Goal: Complete application form

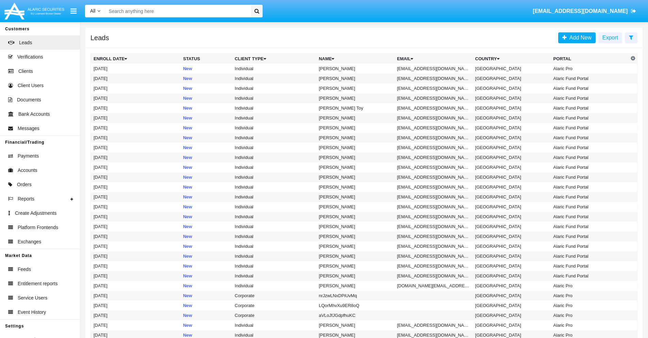
click at [631, 37] on icon at bounding box center [631, 37] width 4 height 5
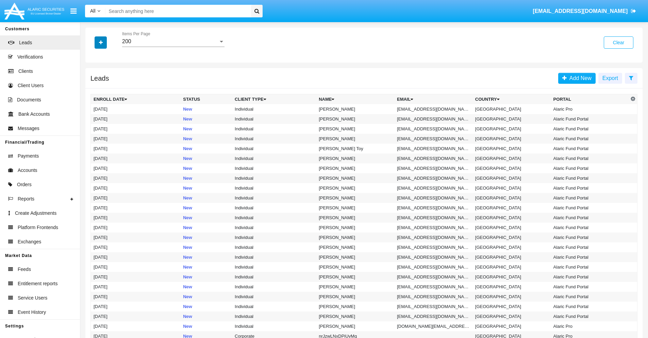
click at [101, 42] on icon "button" at bounding box center [101, 42] width 4 height 5
click at [106, 86] on span "Email" at bounding box center [106, 86] width 14 height 8
click at [94, 89] on input "Email" at bounding box center [93, 89] width 0 height 0
checkbox input "true"
click at [101, 42] on icon "button" at bounding box center [101, 42] width 4 height 5
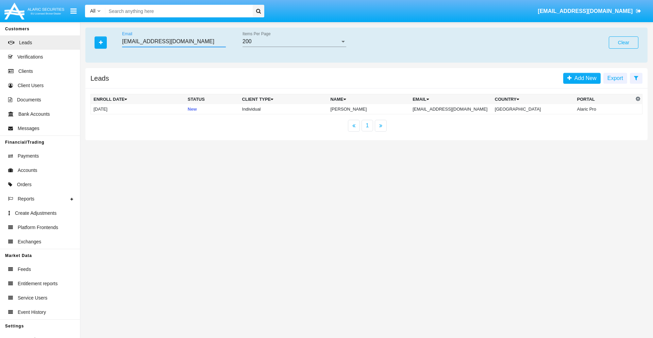
type input "[EMAIL_ADDRESS][DOMAIN_NAME]"
click at [458, 109] on td "[EMAIL_ADDRESS][DOMAIN_NAME]" at bounding box center [451, 109] width 82 height 10
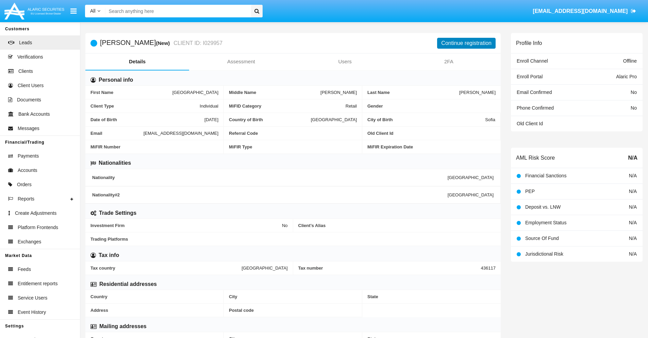
click at [466, 43] on button "Continue registration" at bounding box center [466, 43] width 58 height 11
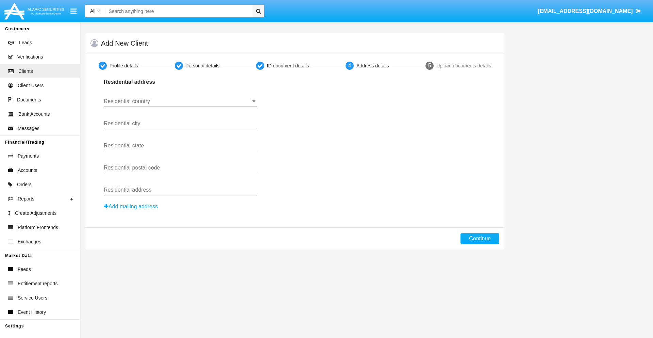
click at [180, 101] on input "Residential country" at bounding box center [180, 101] width 153 height 6
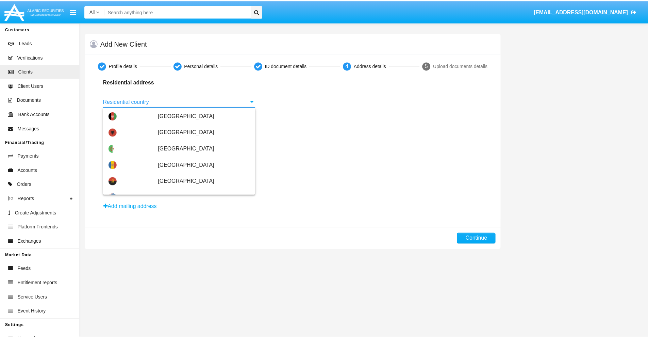
scroll to position [403, 0]
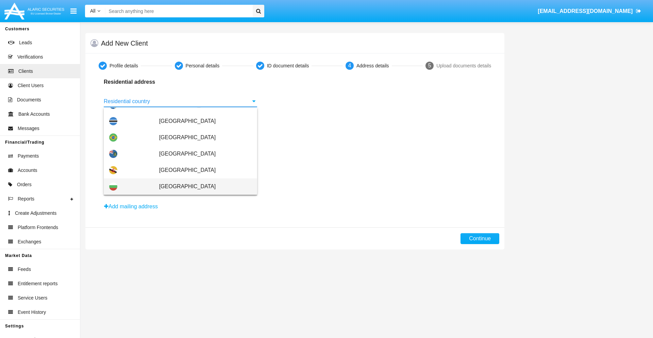
click at [202, 186] on span "[GEOGRAPHIC_DATA]" at bounding box center [205, 186] width 92 height 16
type input "[GEOGRAPHIC_DATA]"
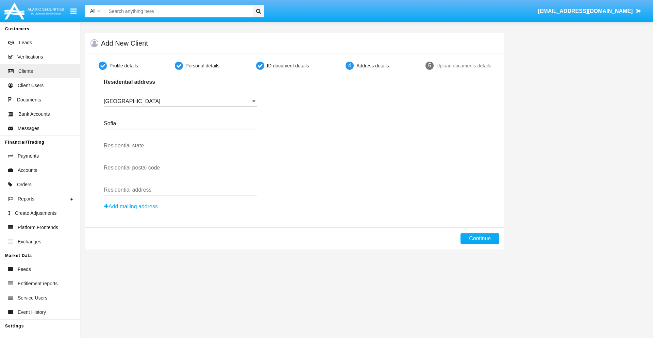
type input "Sofia"
type input "1000"
type input "[PERSON_NAME]"
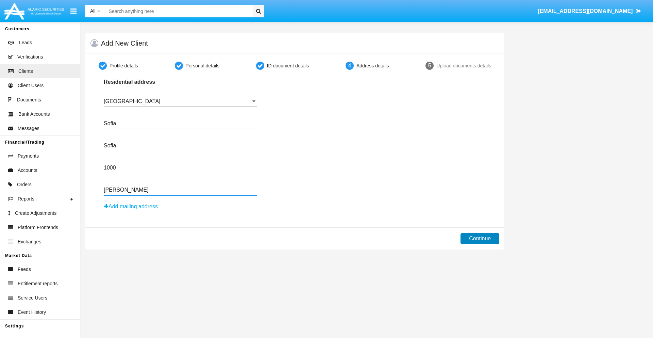
click at [480, 238] on button "Continue" at bounding box center [479, 238] width 39 height 11
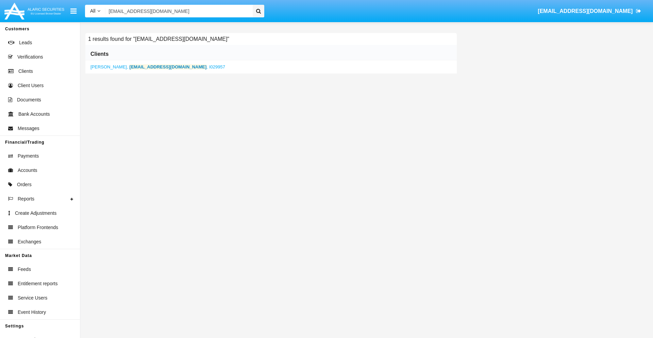
type input "16dr@lo0.nuxeh.mo"
click at [148, 67] on b "16dr@lo0.nuxeh.mo" at bounding box center [168, 66] width 77 height 5
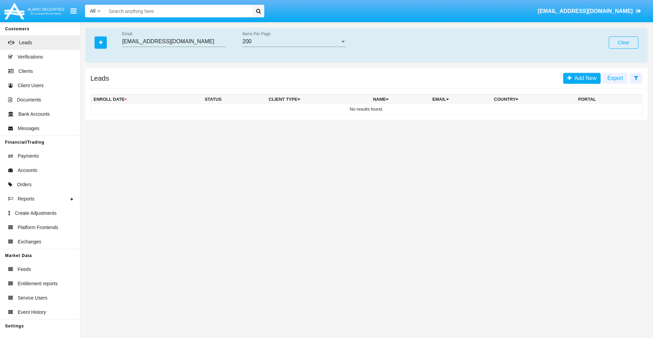
click at [623, 43] on button "Clear" at bounding box center [624, 42] width 30 height 12
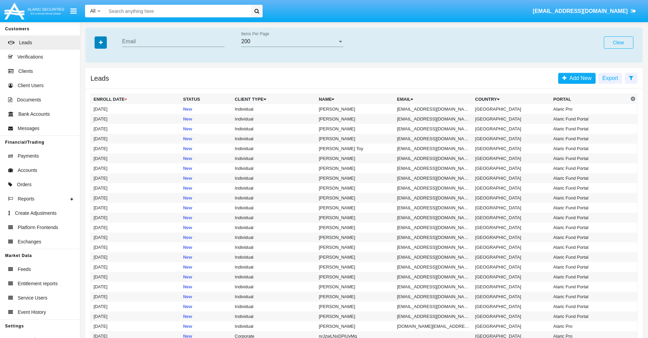
click at [101, 42] on icon "button" at bounding box center [101, 42] width 4 height 5
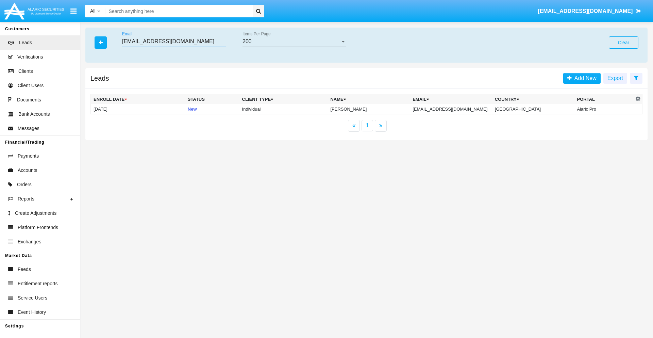
type input "jsl-o7wc8qf@83p5tr.com"
click at [458, 109] on td "jsl-o7wc8qf@83p5tr.com" at bounding box center [451, 109] width 82 height 10
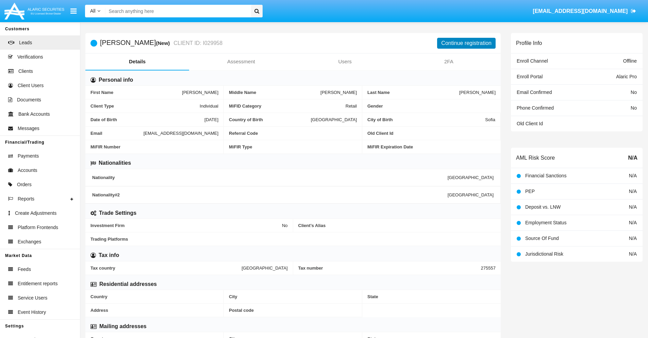
click at [466, 43] on button "Continue registration" at bounding box center [466, 43] width 58 height 11
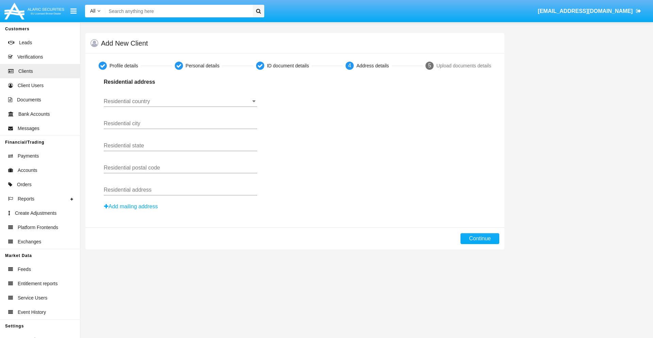
click at [131, 206] on button "Add mailing address" at bounding box center [131, 206] width 54 height 9
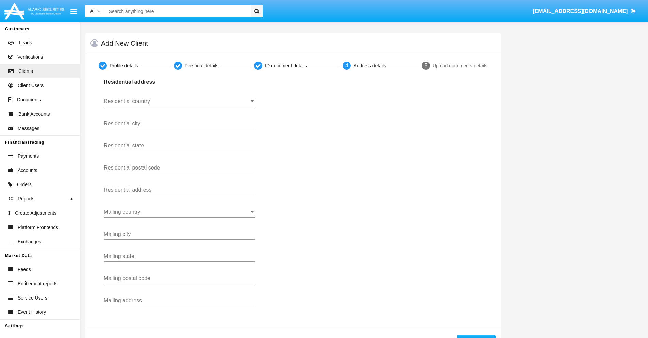
click at [180, 101] on input "Residential country" at bounding box center [180, 101] width 152 height 6
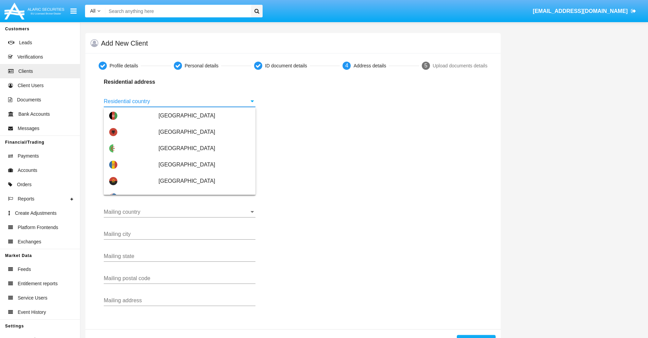
scroll to position [403, 0]
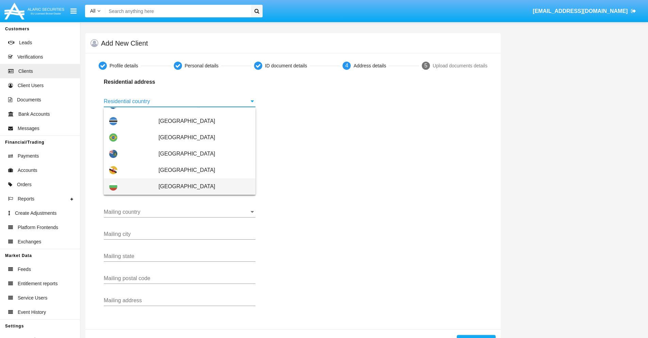
click at [201, 186] on span "[GEOGRAPHIC_DATA]" at bounding box center [203, 186] width 91 height 16
type input "[GEOGRAPHIC_DATA]"
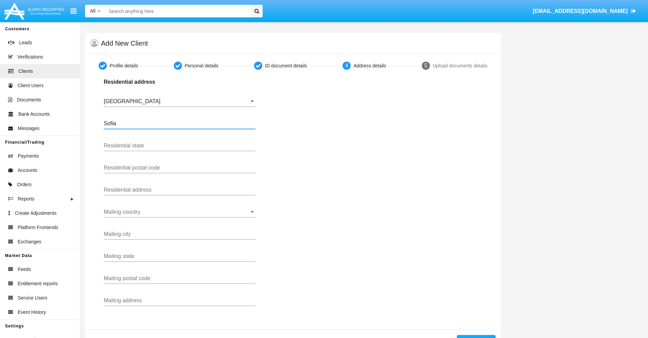
type input "Sofia"
type input "1000"
type input "[PERSON_NAME]"
click at [180, 212] on input "Mailing country" at bounding box center [180, 212] width 152 height 6
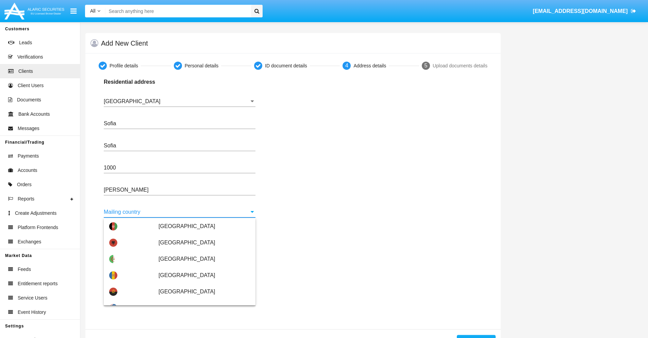
scroll to position [44, 0]
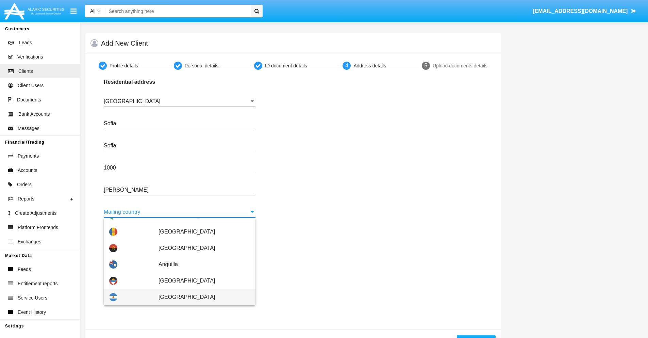
click at [201, 297] on span "Argentina" at bounding box center [203, 297] width 91 height 16
type input "[GEOGRAPHIC_DATA]"
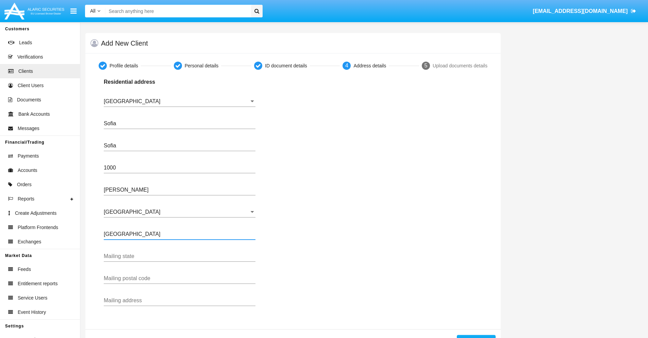
type input "Buenos Aires"
type input "7777"
type input "Test Mail Address"
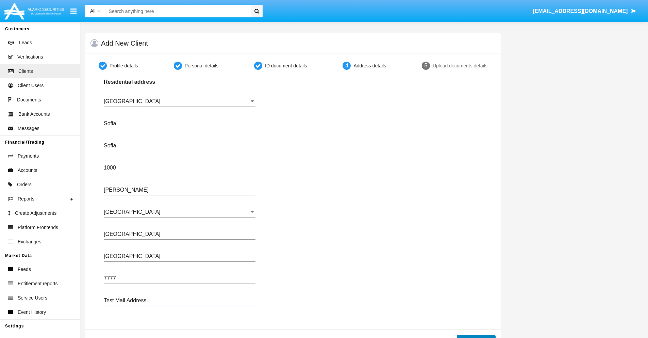
click at [476, 336] on button "Continue" at bounding box center [476, 340] width 39 height 11
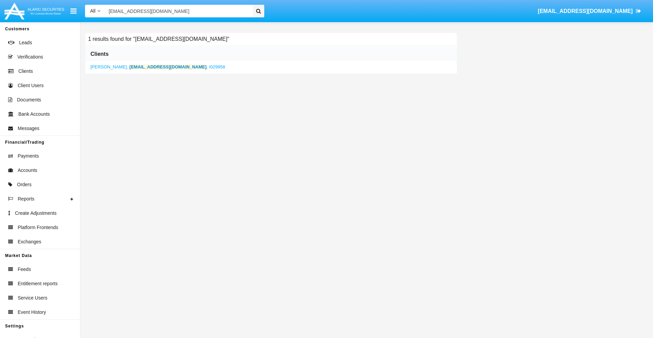
type input "jsl-o7wc8qf@83p5tr.com"
click at [155, 67] on b "jsl-o7wc8qf@83p5tr.com" at bounding box center [168, 66] width 77 height 5
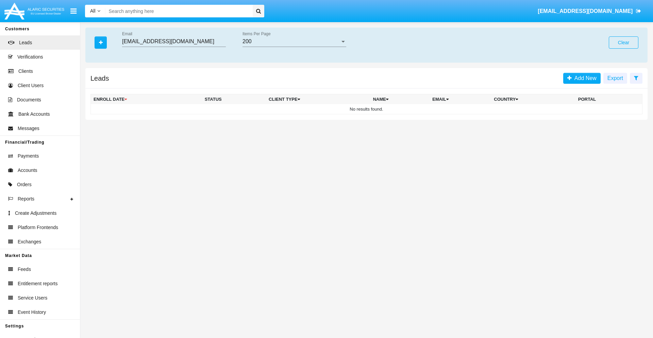
click at [623, 43] on button "Clear" at bounding box center [624, 42] width 30 height 12
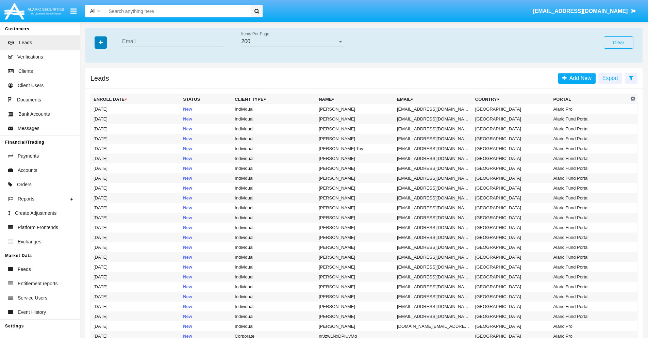
click at [101, 42] on icon "button" at bounding box center [101, 42] width 4 height 5
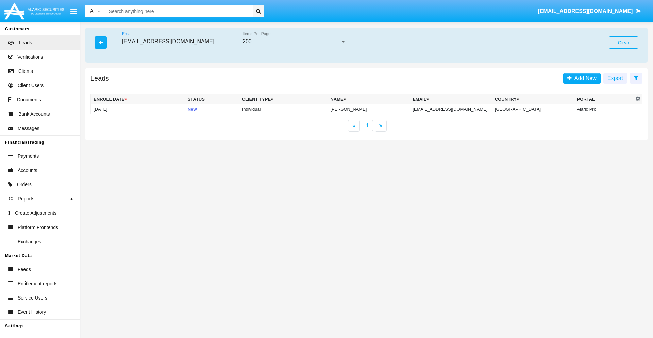
type input "cv6lh92gwf@wey.y.com"
click at [458, 109] on td "cv6lh92gwf@wey.y.com" at bounding box center [451, 109] width 82 height 10
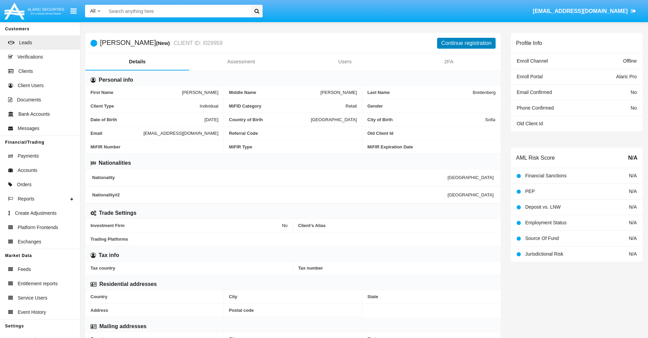
click at [466, 43] on button "Continue registration" at bounding box center [466, 43] width 58 height 11
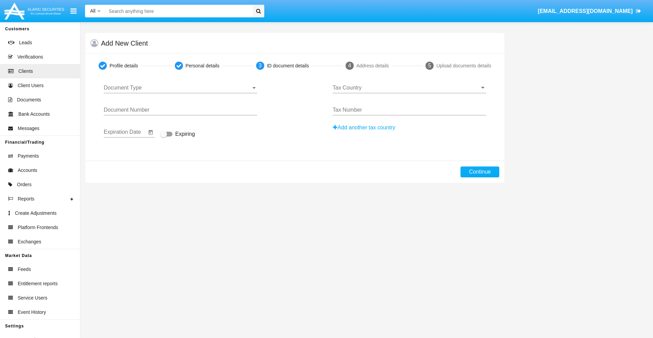
click at [180, 88] on span "Document Type" at bounding box center [177, 88] width 147 height 6
click at [180, 93] on span "Passport" at bounding box center [180, 93] width 153 height 16
type input "szeMyrJbXSiHcvc"
click at [177, 134] on span "Expiring" at bounding box center [185, 134] width 20 height 8
click at [164, 136] on input "Expiring" at bounding box center [163, 136] width 0 height 0
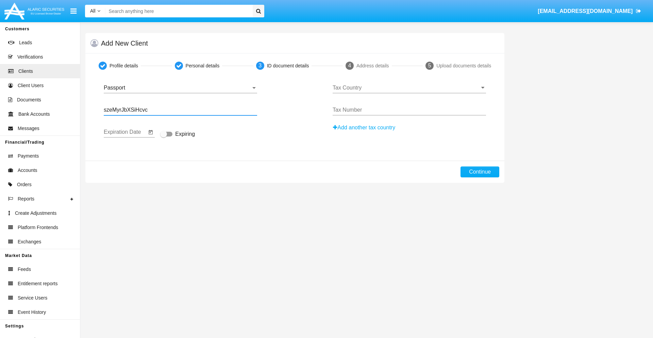
checkbox input "true"
click at [409, 88] on input "Tax Country" at bounding box center [409, 88] width 153 height 6
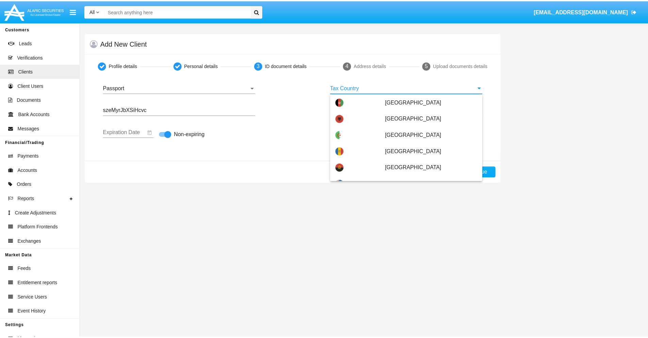
scroll to position [925, 0]
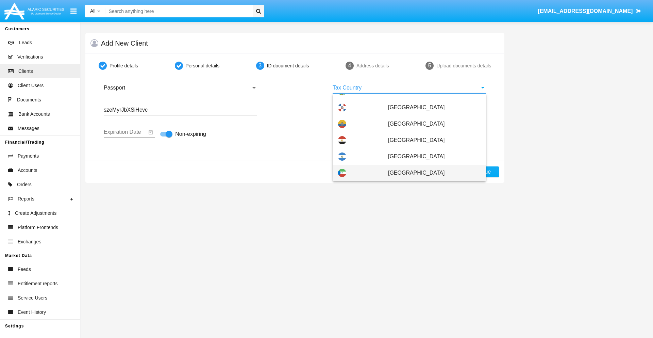
click at [430, 173] on span "Equatorial Guinea" at bounding box center [434, 173] width 92 height 16
type input "Equatorial Guinea"
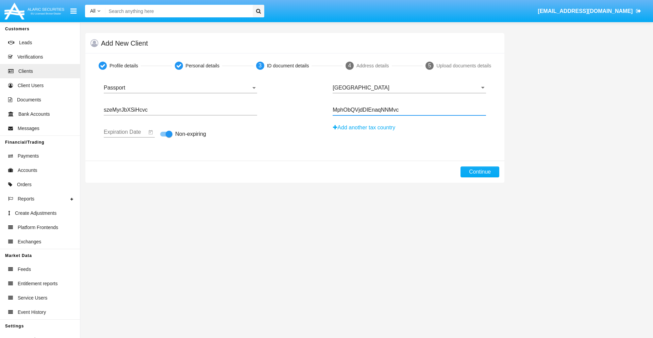
type input "MphObQVjdDIEnaqNNMvc"
click at [480, 172] on button "Continue" at bounding box center [479, 171] width 39 height 11
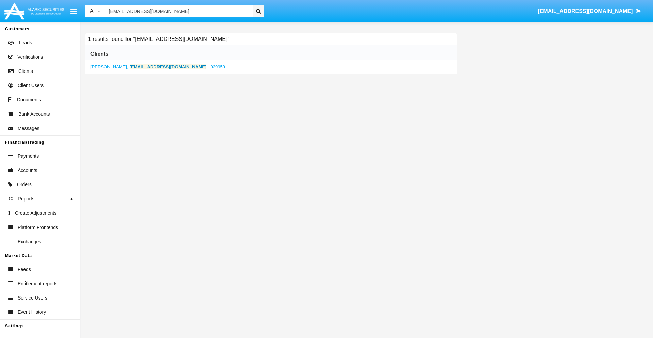
type input "cv6lh92gwf@wey.y.com"
click at [160, 67] on b "cv6lh92gwf@wey.y.com" at bounding box center [168, 66] width 77 height 5
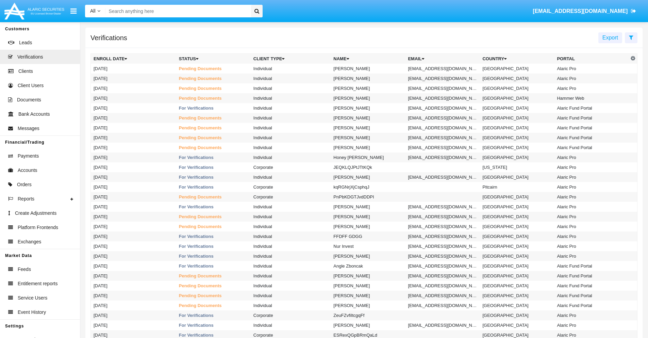
click at [631, 37] on icon at bounding box center [631, 37] width 4 height 5
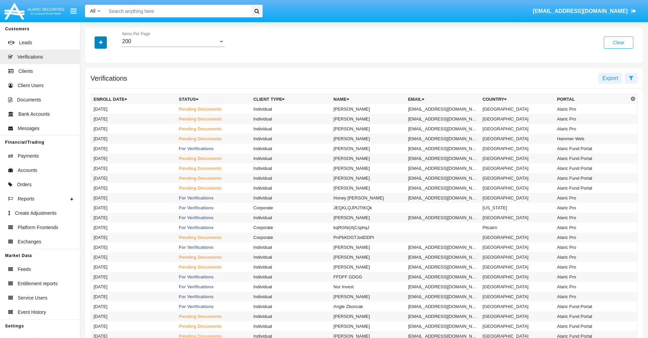
click at [101, 42] on icon "button" at bounding box center [101, 42] width 4 height 5
click at [106, 96] on span "Email" at bounding box center [106, 96] width 14 height 8
click at [94, 99] on input "Email" at bounding box center [93, 99] width 0 height 0
checkbox input "true"
click at [101, 42] on icon "button" at bounding box center [101, 42] width 4 height 5
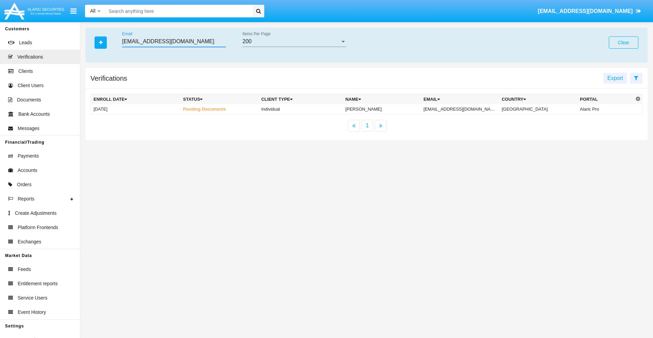
type input "z7j0@x78wnhc.au"
click at [467, 109] on td "z7j0@x78wnhc.au" at bounding box center [460, 109] width 78 height 10
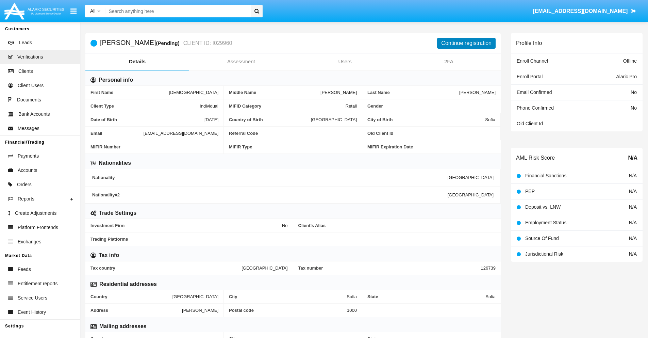
click at [466, 43] on button "Continue registration" at bounding box center [466, 43] width 58 height 11
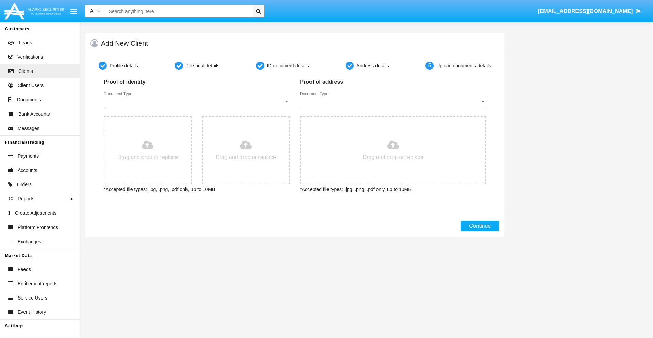
click at [197, 101] on span "Document Type" at bounding box center [194, 101] width 180 height 6
click at [197, 106] on span "Passport" at bounding box center [197, 106] width 186 height 16
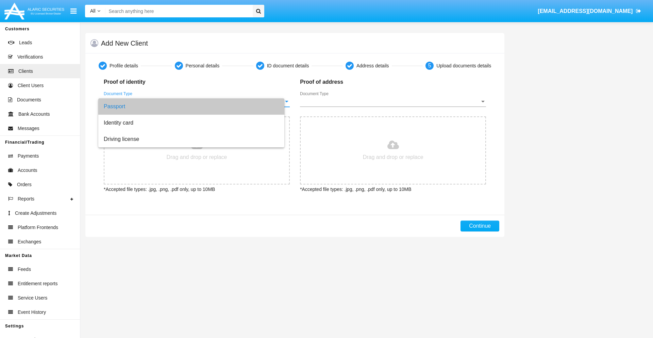
type input "C:\fakepath\passport.png"
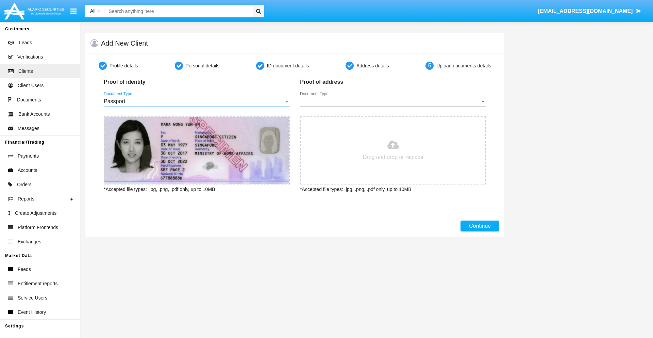
click at [393, 101] on span "Document Type" at bounding box center [390, 101] width 180 height 6
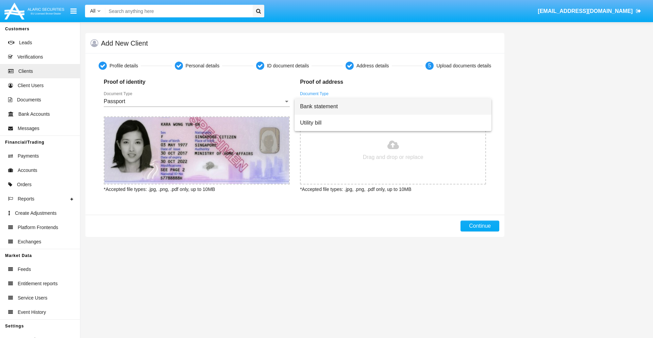
click at [393, 106] on span "Bank statement" at bounding box center [393, 106] width 186 height 16
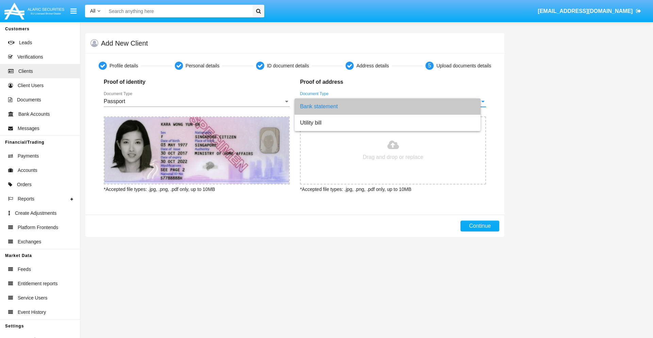
type input "C:\fakepath\bank-statement.png"
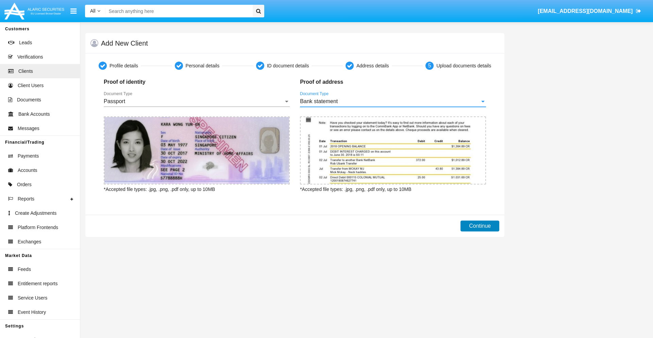
click at [480, 226] on button "Continue" at bounding box center [479, 225] width 39 height 11
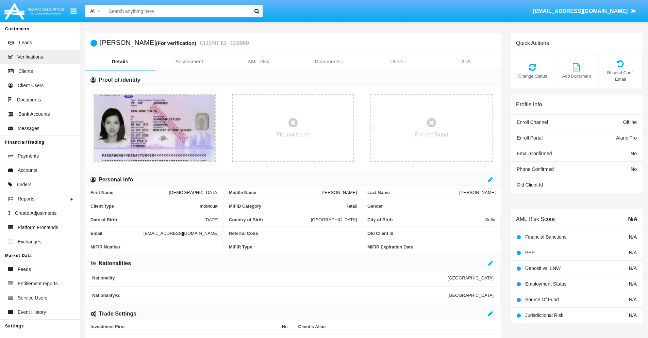
click at [327, 62] on link "Documents" at bounding box center [327, 61] width 69 height 16
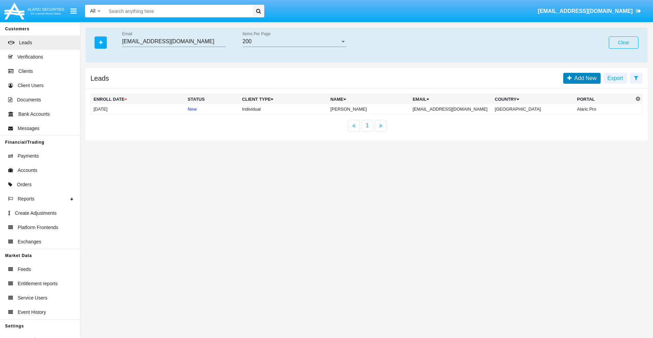
click at [584, 78] on span "Add New" at bounding box center [584, 78] width 25 height 6
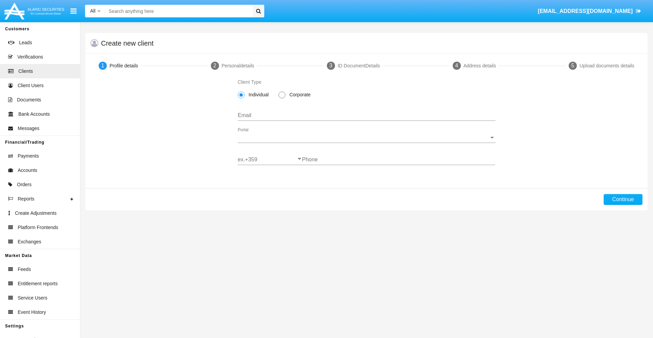
click at [257, 95] on span "Individual" at bounding box center [257, 94] width 26 height 7
click at [241, 98] on input "Individual" at bounding box center [241, 98] width 0 height 0
type input "[EMAIL_ADDRESS][DOMAIN_NAME]"
click at [366, 137] on span "Portal" at bounding box center [364, 137] width 252 height 6
click at [364, 142] on span "Alaric Pro" at bounding box center [367, 142] width 258 height 16
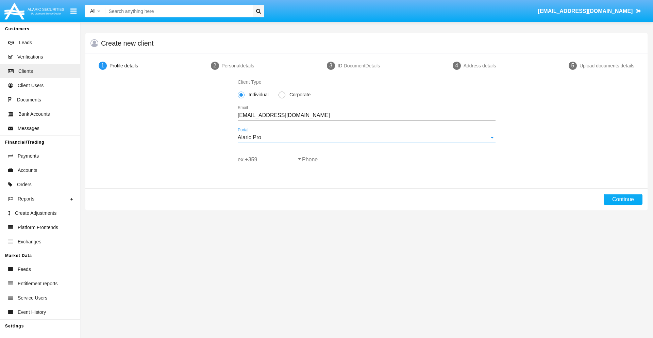
click at [270, 159] on input "ex.+359" at bounding box center [270, 159] width 64 height 6
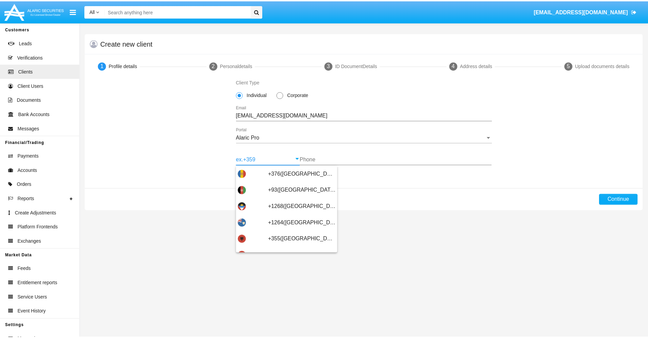
scroll to position [223, 0]
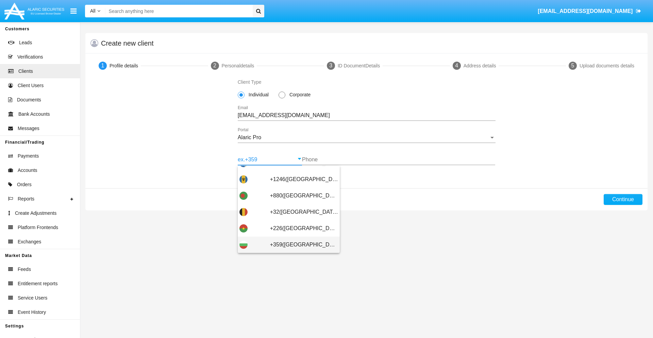
click at [299, 244] on span "+359([GEOGRAPHIC_DATA])" at bounding box center [304, 244] width 68 height 16
type input "+359([GEOGRAPHIC_DATA])"
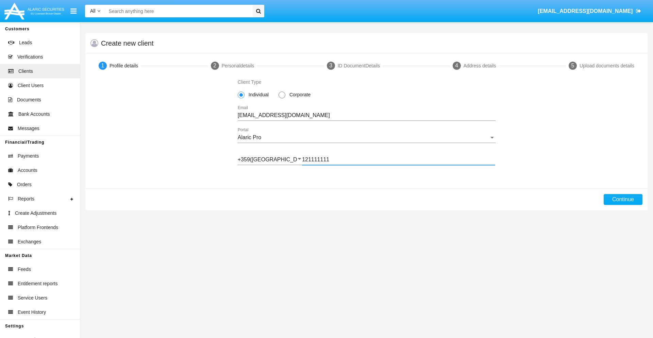
type input "121111111"
click at [623, 199] on button "Continue" at bounding box center [623, 199] width 39 height 11
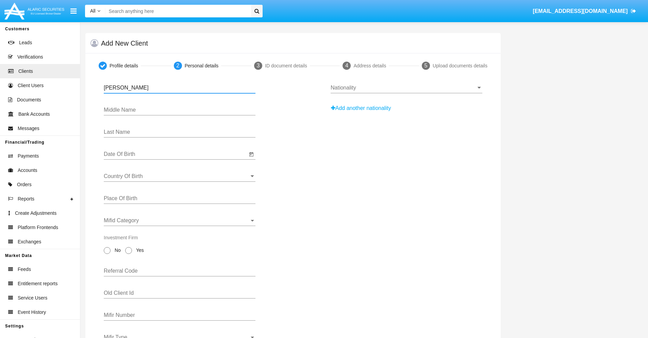
type input "[PERSON_NAME]"
click at [175, 154] on input "Date Of Birth" at bounding box center [175, 154] width 143 height 6
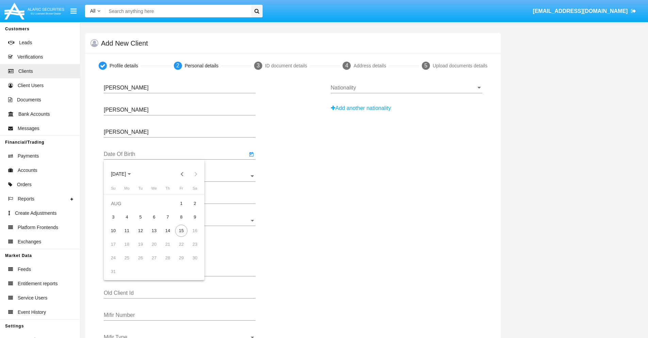
click at [124, 174] on span "[DATE]" at bounding box center [118, 173] width 15 height 5
click at [182, 174] on button "Previous 20 years" at bounding box center [182, 174] width 14 height 14
click at [166, 263] on div "2000" at bounding box center [165, 263] width 21 height 12
click at [118, 208] on div "JAN" at bounding box center [118, 208] width 21 height 12
click at [195, 203] on div "1" at bounding box center [195, 203] width 12 height 12
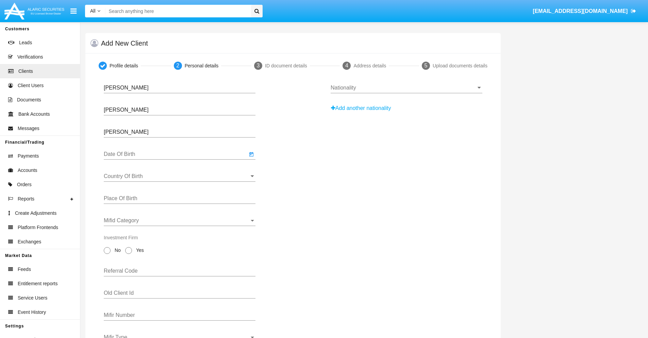
type input "[DATE]"
click at [180, 176] on input "Country Of Birth" at bounding box center [180, 176] width 152 height 6
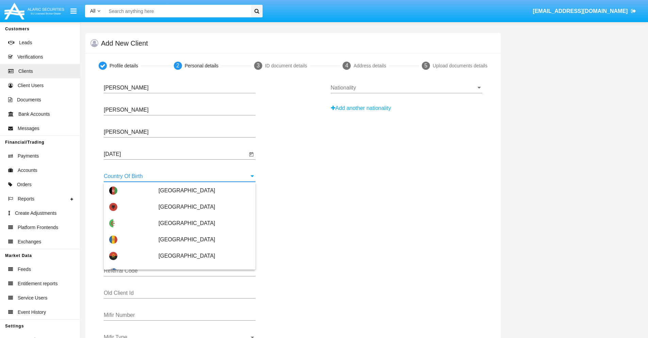
scroll to position [403, 0]
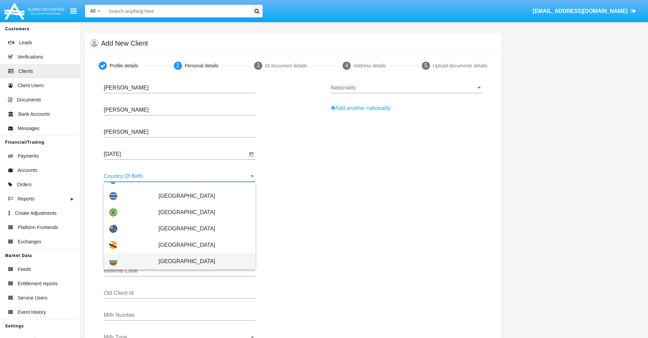
click at [201, 261] on span "[GEOGRAPHIC_DATA]" at bounding box center [203, 261] width 91 height 16
type input "[GEOGRAPHIC_DATA]"
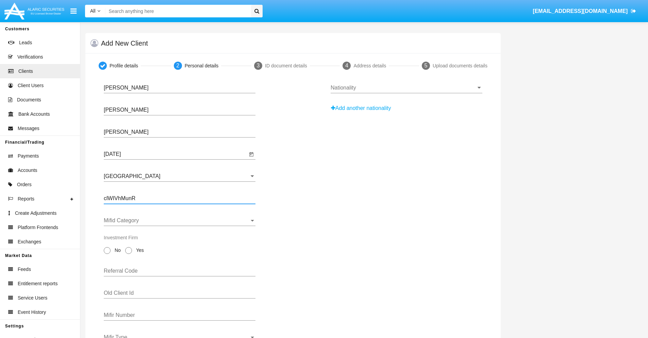
type input "clWIVhMunR"
click at [180, 220] on span "Mifid Category" at bounding box center [177, 220] width 146 height 6
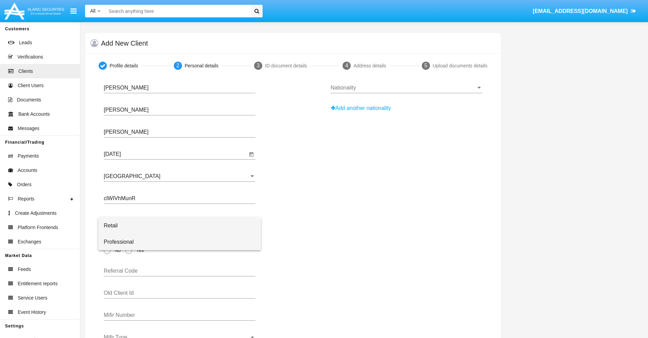
click at [180, 242] on span "Professional" at bounding box center [180, 242] width 152 height 16
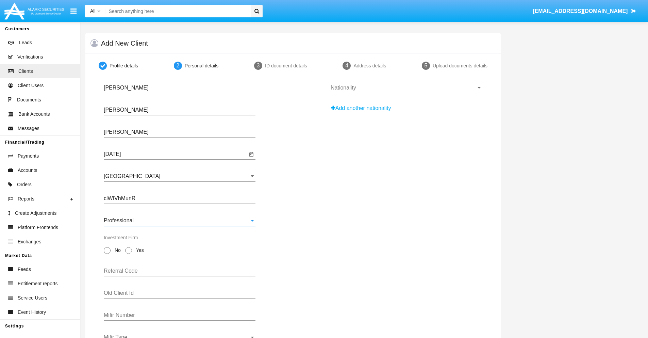
click at [116, 250] on span "No" at bounding box center [117, 250] width 12 height 7
click at [107, 254] on input "No" at bounding box center [107, 254] width 0 height 0
radio input "true"
type input "yllaNzqdGw"
type input "lzTpBcQpZN"
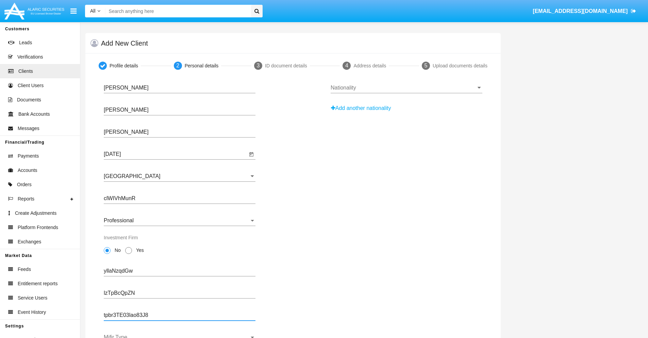
type input "tpbr3TE03lao83J8"
click at [180, 336] on span "Mifir Type" at bounding box center [177, 337] width 146 height 6
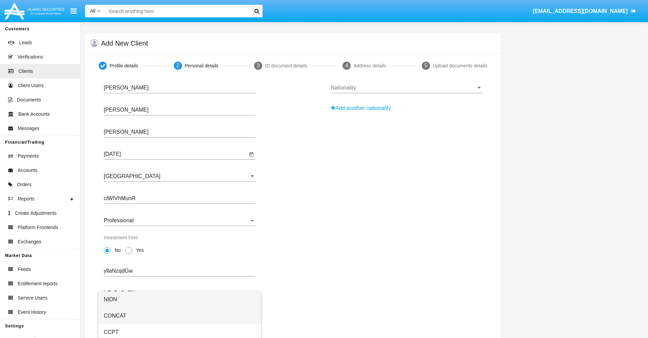
click at [180, 316] on span "CONCAT" at bounding box center [180, 315] width 152 height 16
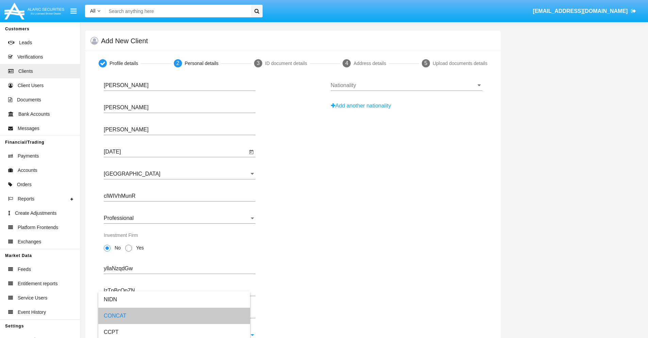
scroll to position [24, 0]
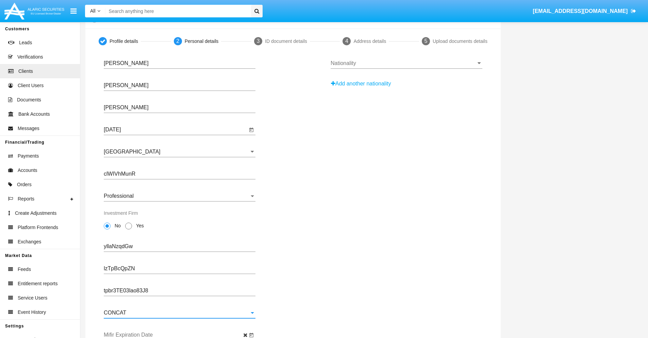
click at [175, 335] on input "Mifir Expiration Date" at bounding box center [175, 335] width 143 height 6
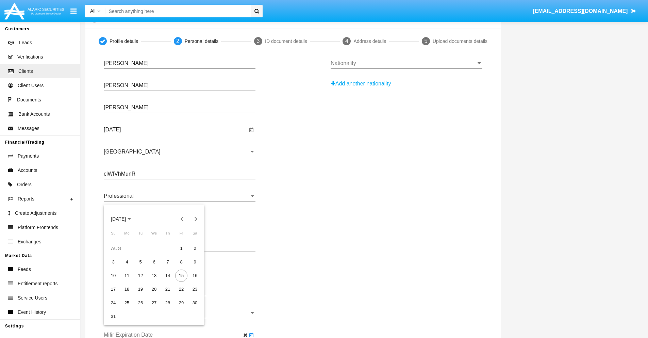
click at [124, 219] on span "[DATE]" at bounding box center [118, 218] width 15 height 5
click at [166, 281] on div "2030" at bounding box center [165, 280] width 21 height 12
click at [118, 253] on div "JAN" at bounding box center [118, 253] width 21 height 12
click at [140, 261] on div "1" at bounding box center [140, 262] width 12 height 12
type input "[DATE]"
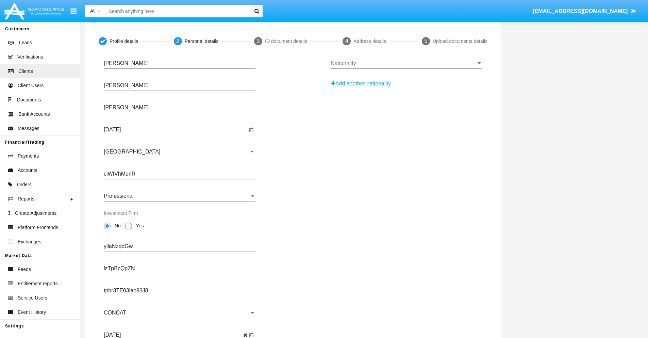
scroll to position [0, 0]
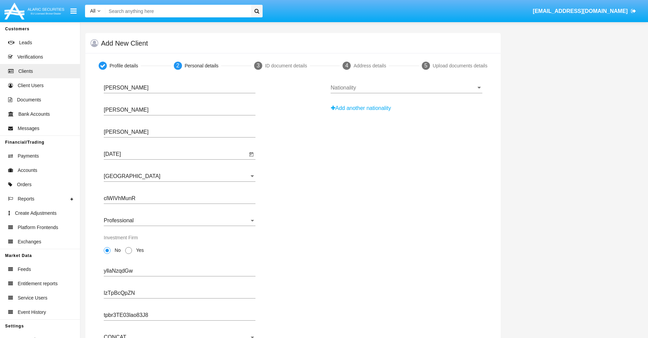
click at [406, 88] on input "Nationality" at bounding box center [406, 88] width 152 height 6
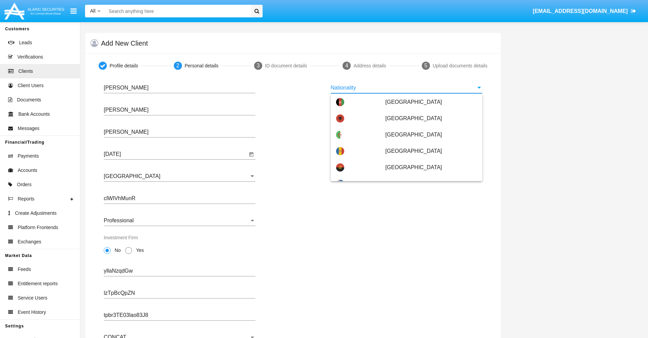
scroll to position [403, 0]
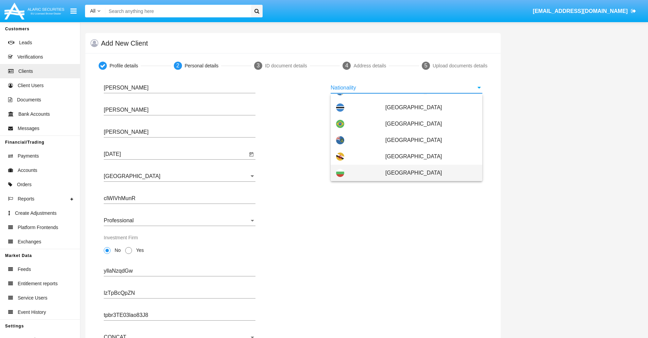
click at [427, 173] on span "[GEOGRAPHIC_DATA]" at bounding box center [430, 173] width 91 height 16
type input "[GEOGRAPHIC_DATA]"
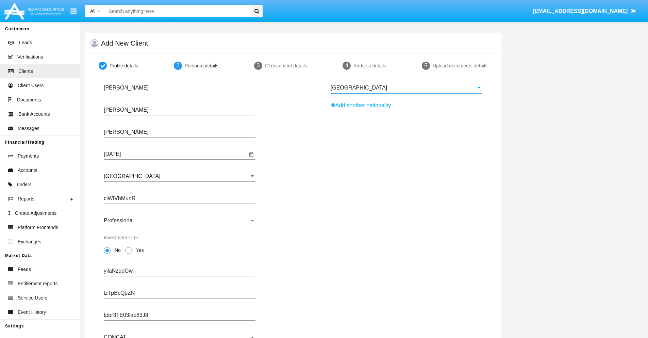
click at [363, 105] on button "Add another nationality" at bounding box center [362, 105] width 65 height 11
click at [406, 110] on input "Nationality #1" at bounding box center [406, 110] width 152 height 6
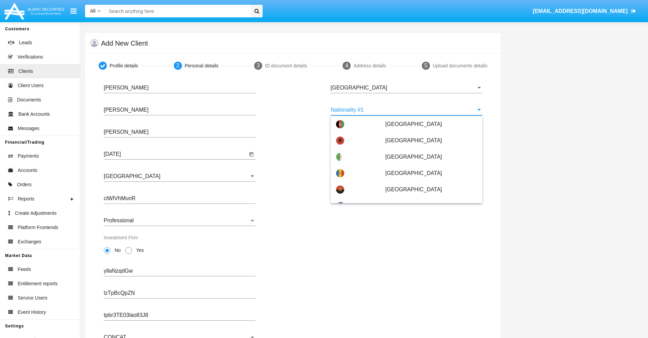
scroll to position [3030, 0]
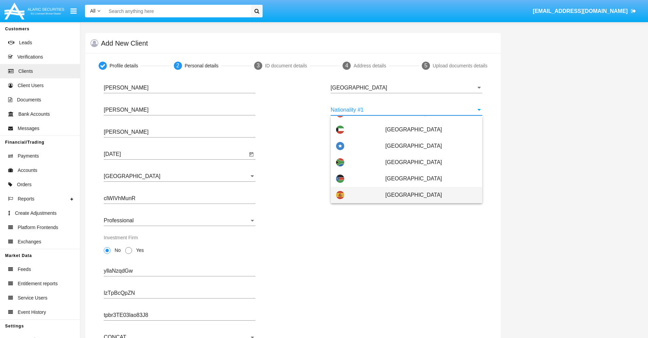
click at [427, 195] on span "[GEOGRAPHIC_DATA]" at bounding box center [430, 195] width 91 height 16
type input "[GEOGRAPHIC_DATA]"
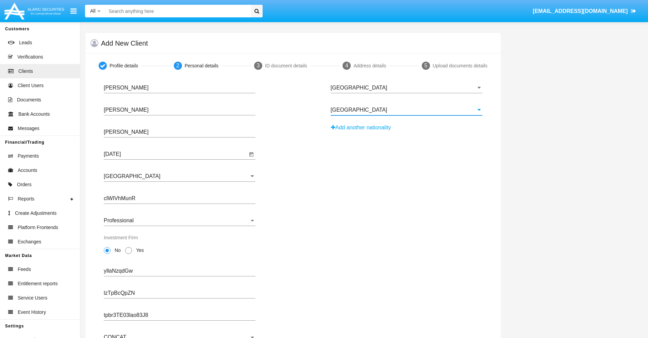
scroll to position [67, 0]
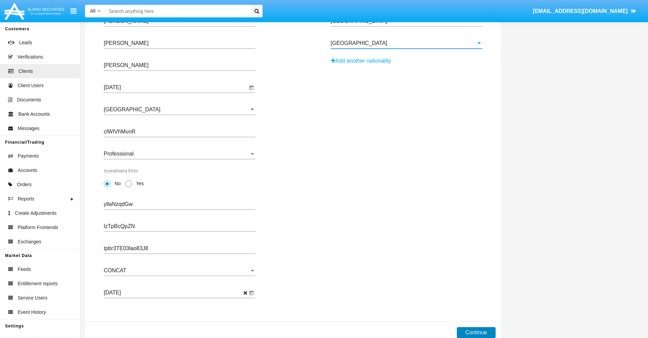
click at [476, 332] on button "Continue" at bounding box center [476, 332] width 39 height 11
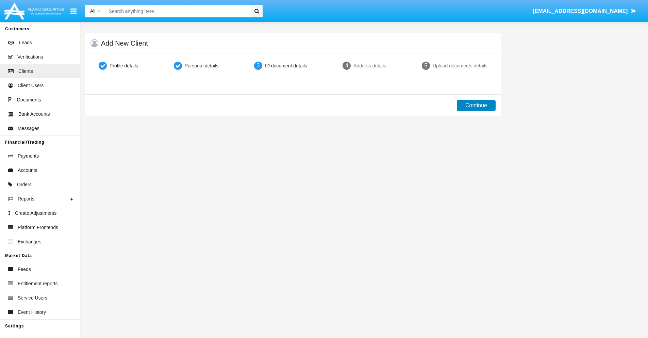
scroll to position [0, 0]
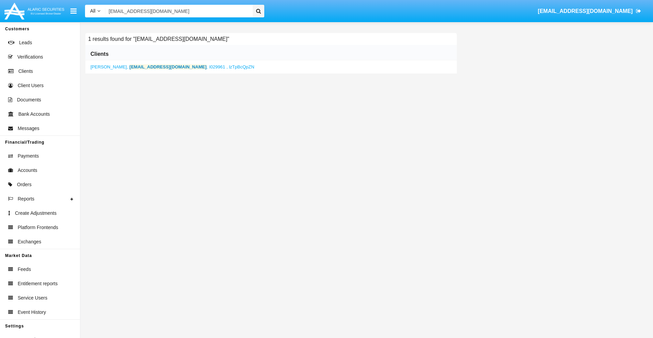
type input "[EMAIL_ADDRESS][DOMAIN_NAME]"
click at [150, 67] on b "[EMAIL_ADDRESS][DOMAIN_NAME]" at bounding box center [168, 66] width 77 height 5
